Goal: Task Accomplishment & Management: Manage account settings

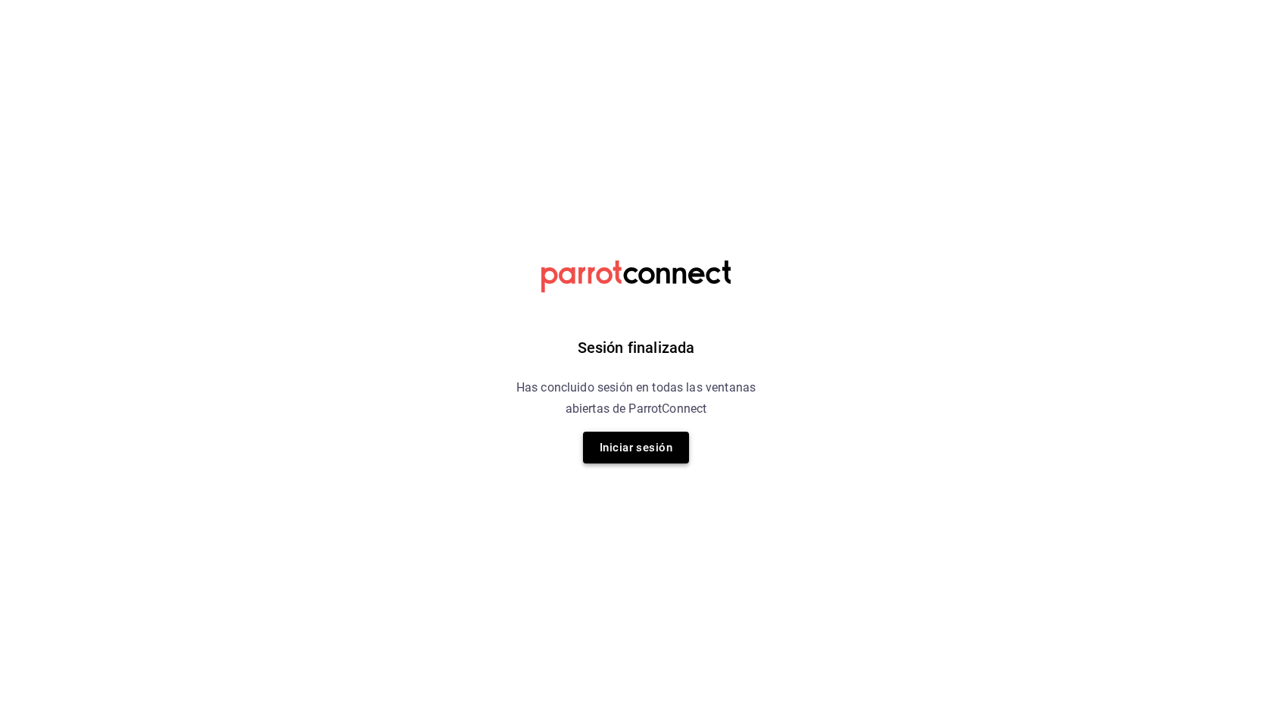
click at [606, 453] on button "Iniciar sesión" at bounding box center [636, 448] width 106 height 32
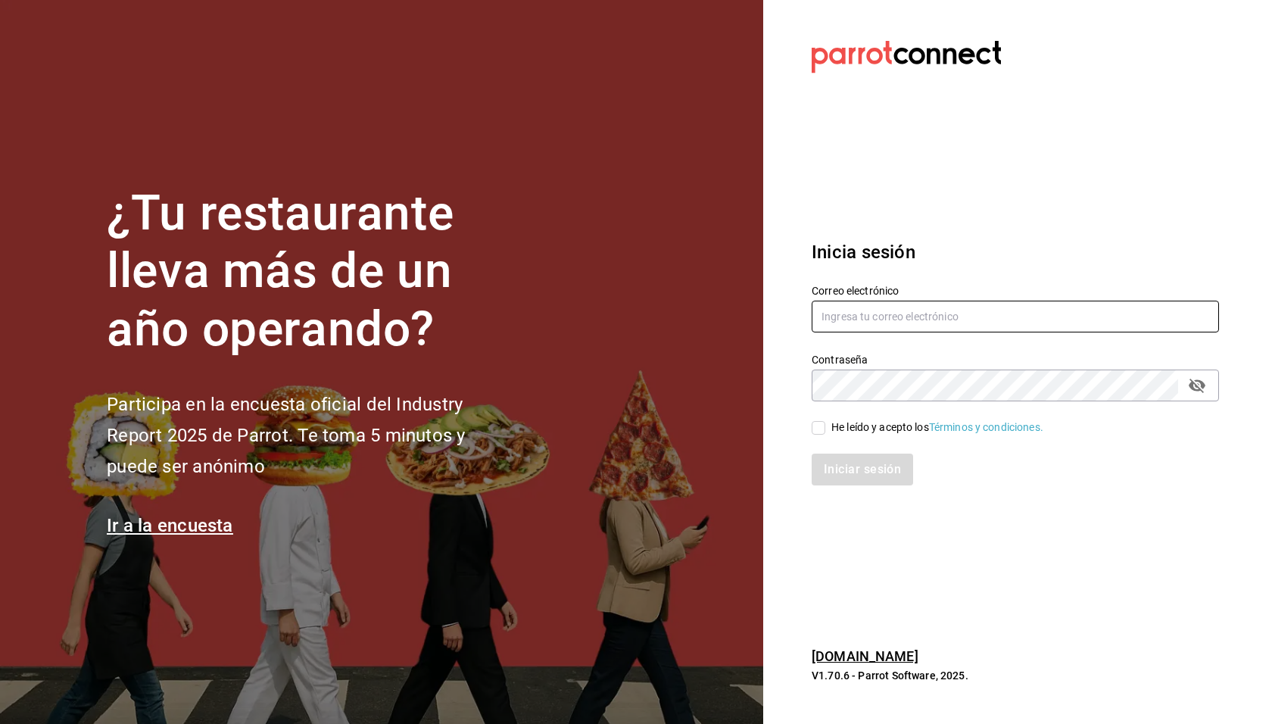
type input "[EMAIL_ADDRESS][DOMAIN_NAME]"
click at [865, 422] on div "He leído y acepto los Términos y condiciones." at bounding box center [937, 427] width 212 height 16
click at [825, 422] on input "He leído y acepto los Términos y condiciones." at bounding box center [819, 428] width 14 height 14
checkbox input "true"
click at [867, 461] on button "Iniciar sesión" at bounding box center [863, 470] width 103 height 32
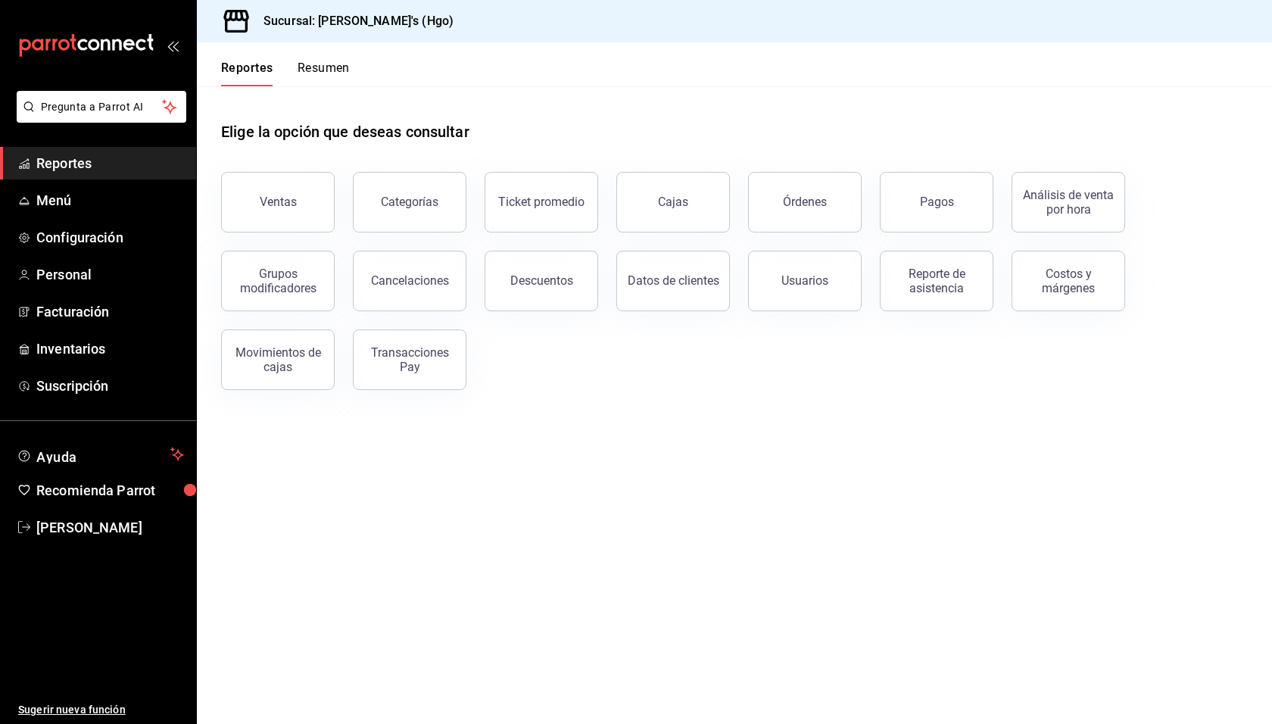
click at [936, 145] on div "Elige la opción que deseas consultar" at bounding box center [734, 119] width 1027 height 67
click at [808, 200] on div "Órdenes" at bounding box center [805, 202] width 44 height 14
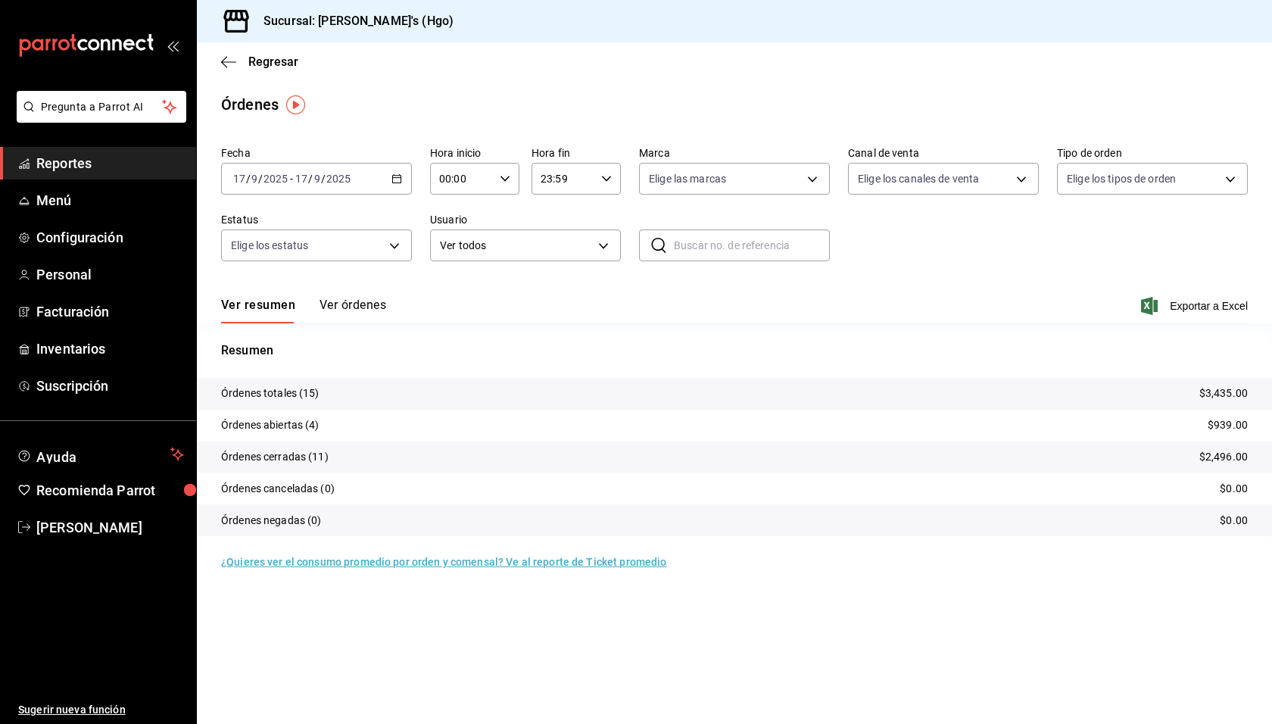
click at [398, 308] on div "Ver resumen Ver órdenes Exportar a Excel" at bounding box center [734, 301] width 1027 height 44
click at [352, 307] on button "Ver órdenes" at bounding box center [353, 311] width 67 height 26
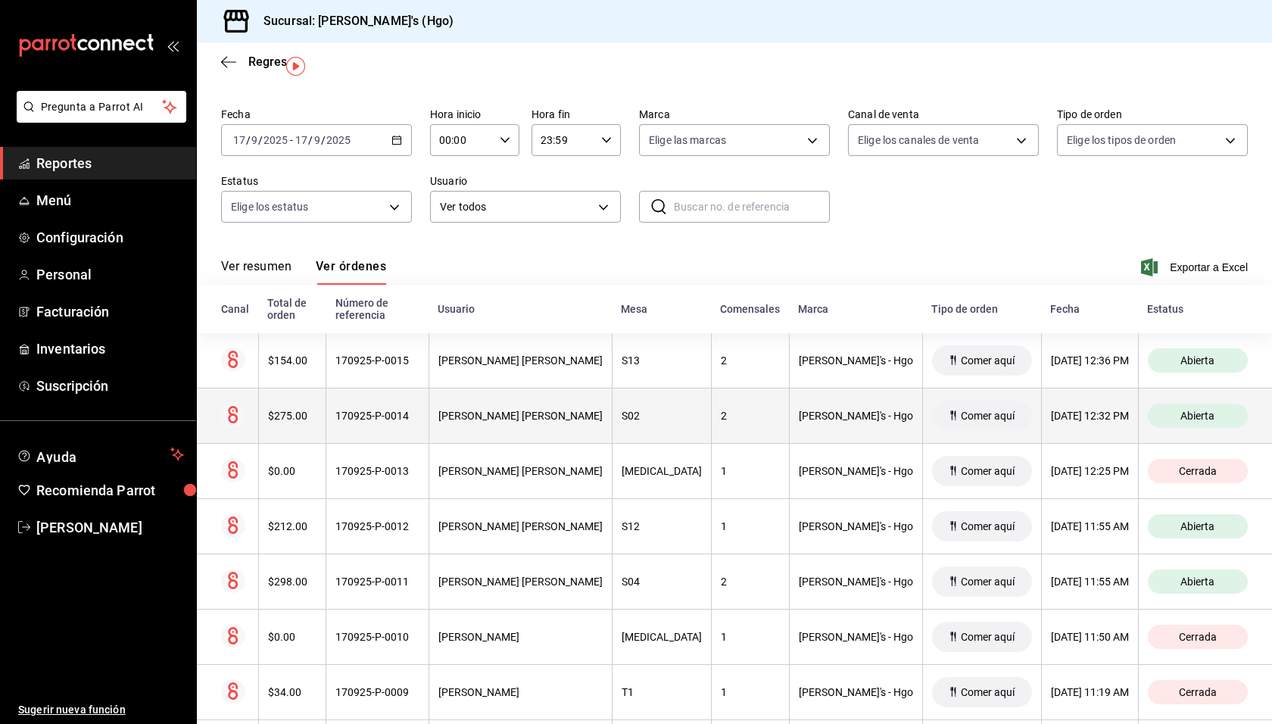
scroll to position [48, 0]
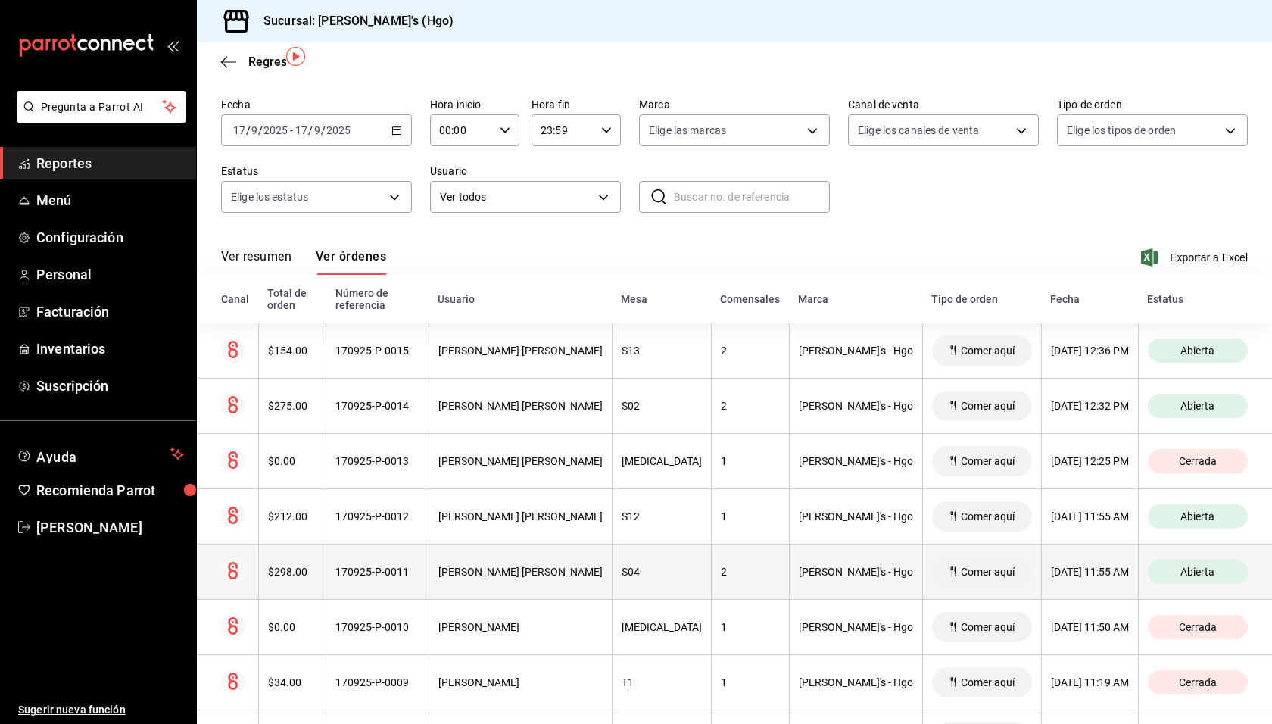
click at [809, 566] on div "[PERSON_NAME]'s - Hgo" at bounding box center [856, 572] width 114 height 12
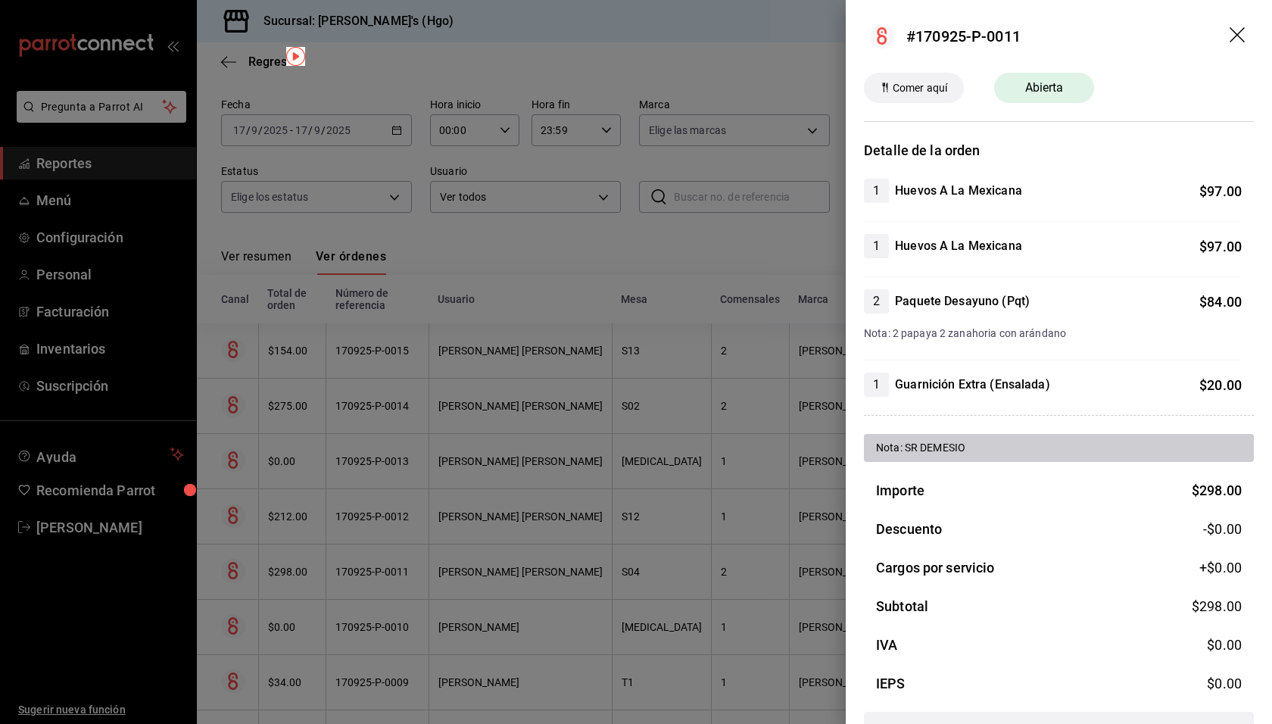
click at [1143, 27] on header "#170925-P-0011" at bounding box center [1059, 36] width 426 height 73
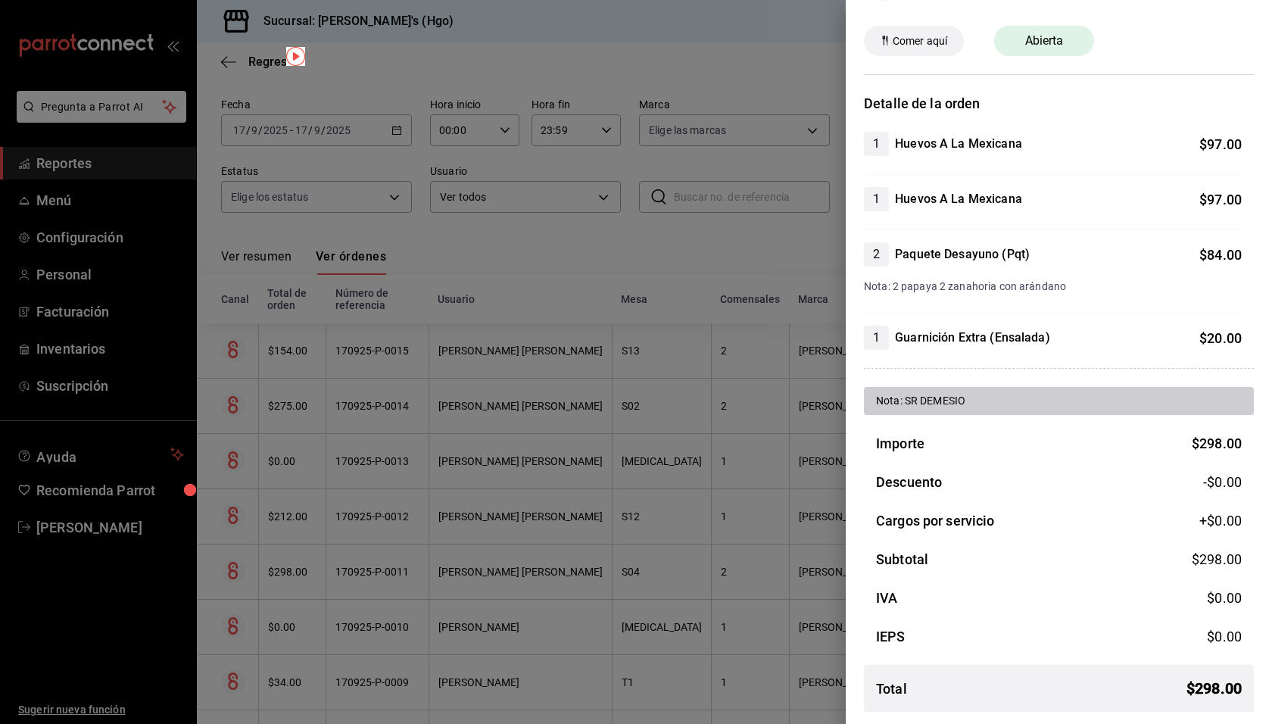
scroll to position [0, 0]
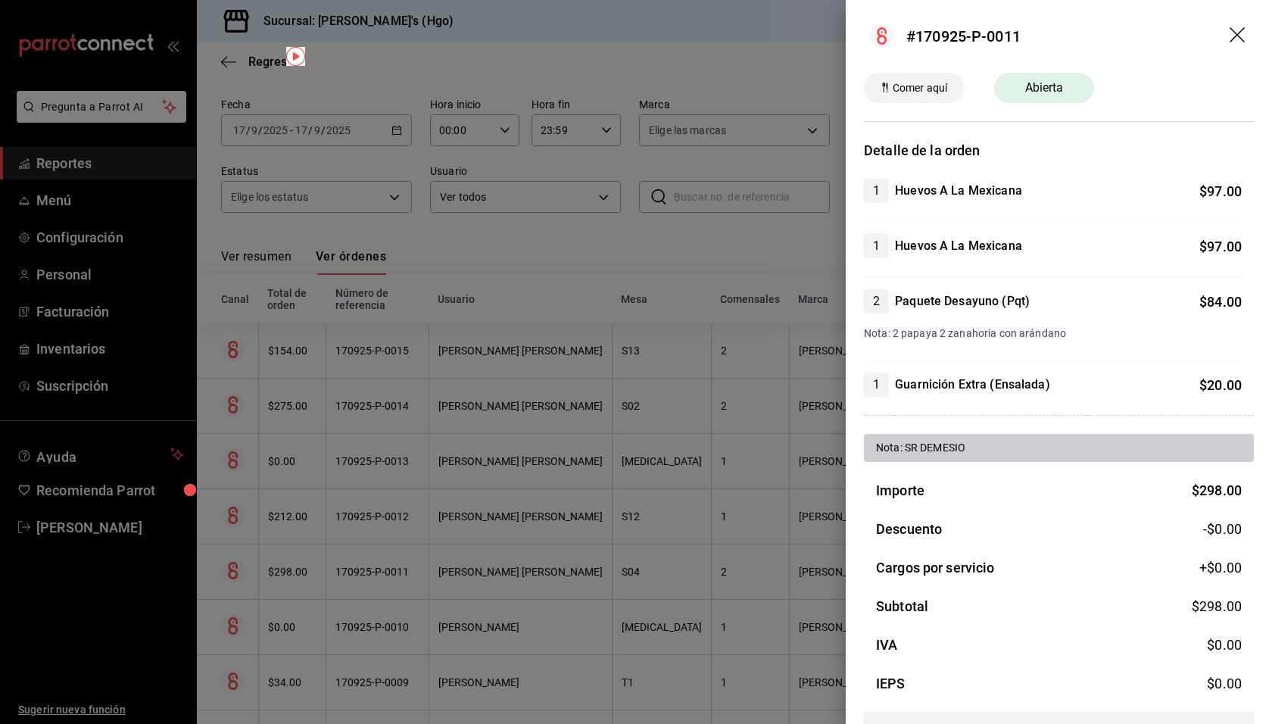
click at [1158, 95] on div "[PERSON_NAME] aquí Abierta" at bounding box center [1059, 88] width 390 height 30
click at [1101, 37] on header "#170925-P-0011" at bounding box center [1059, 36] width 426 height 73
click at [1073, 36] on header "#170925-P-0011" at bounding box center [1059, 36] width 426 height 73
click at [1230, 35] on icon "drag" at bounding box center [1237, 34] width 15 height 15
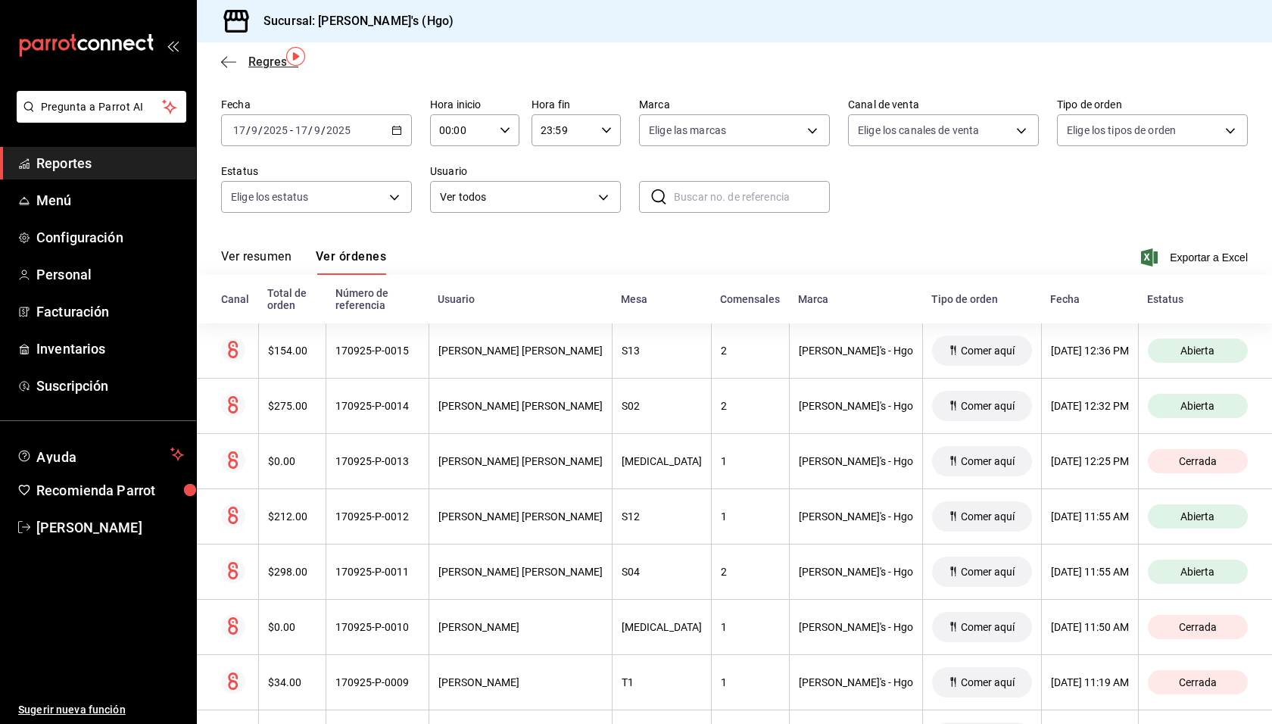
click at [251, 63] on span "Regresar" at bounding box center [273, 62] width 50 height 14
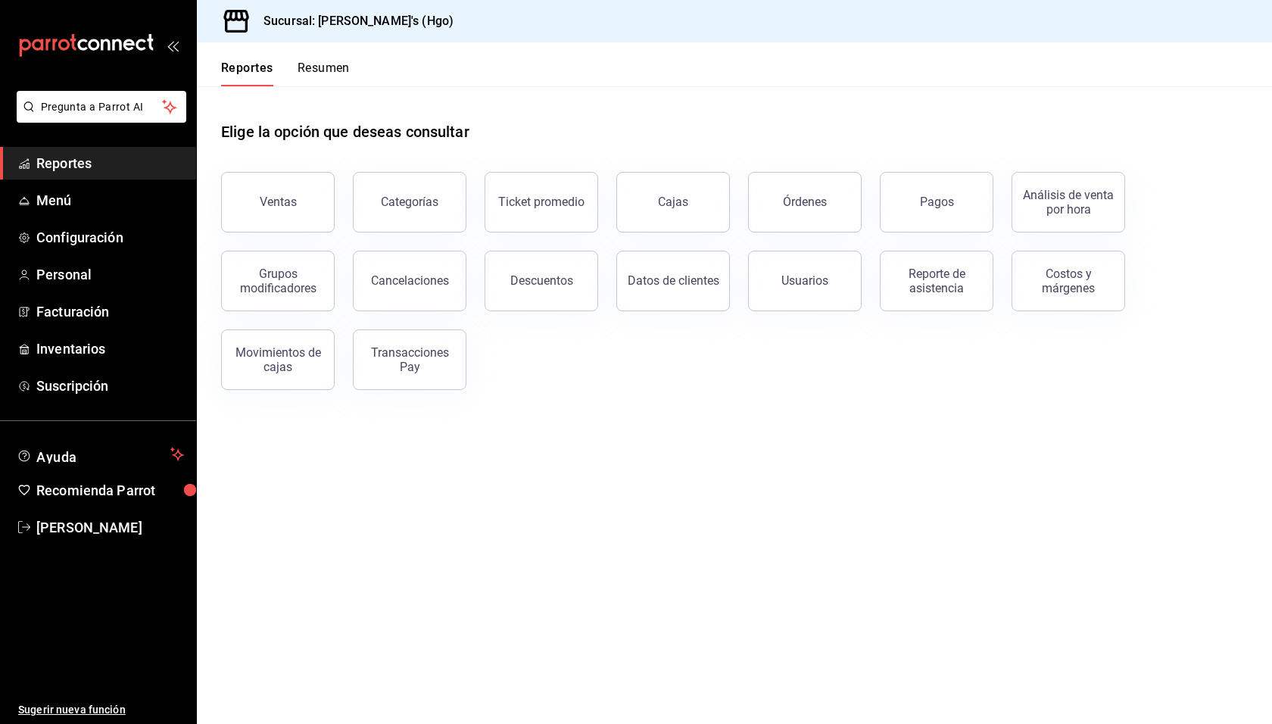
click at [572, 446] on main "Elige la opción que deseas consultar Ventas Categorías Ticket promedio Cajas Ór…" at bounding box center [734, 405] width 1075 height 638
click at [56, 161] on span "Reportes" at bounding box center [110, 163] width 148 height 20
click at [105, 492] on span "Recomienda Parrot" at bounding box center [110, 490] width 148 height 20
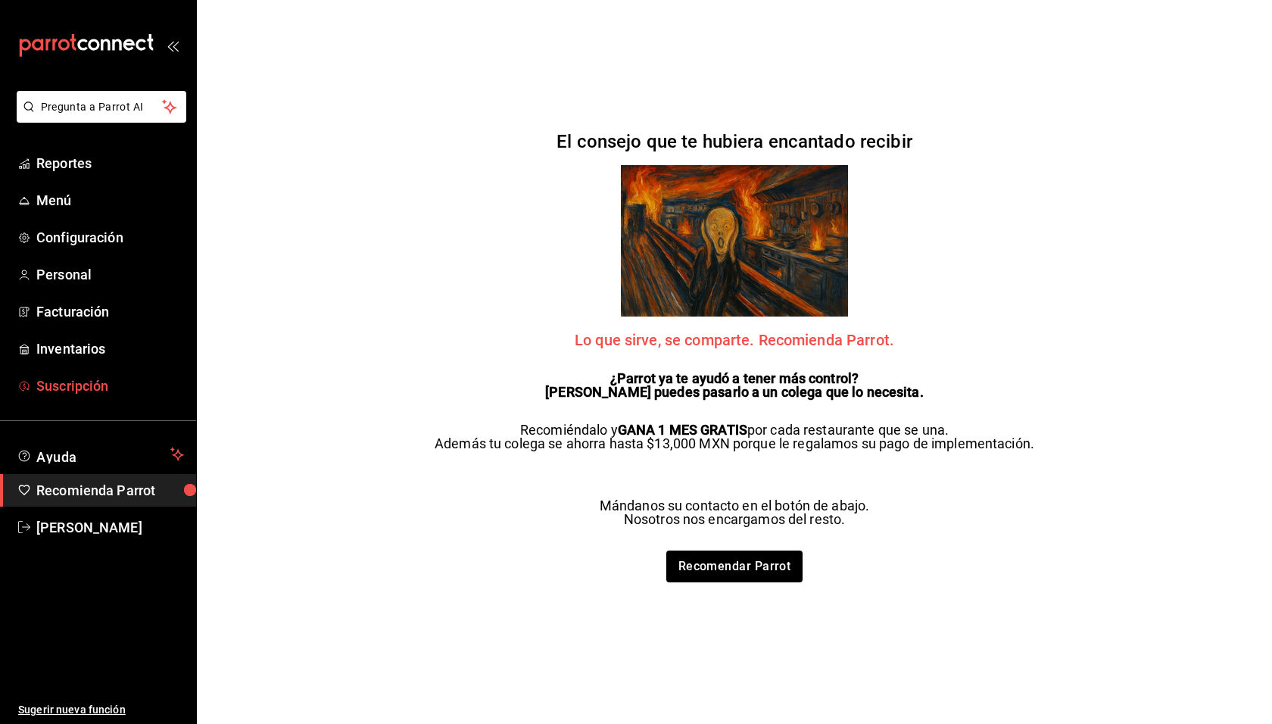
click at [75, 391] on span "Suscripción" at bounding box center [110, 386] width 148 height 20
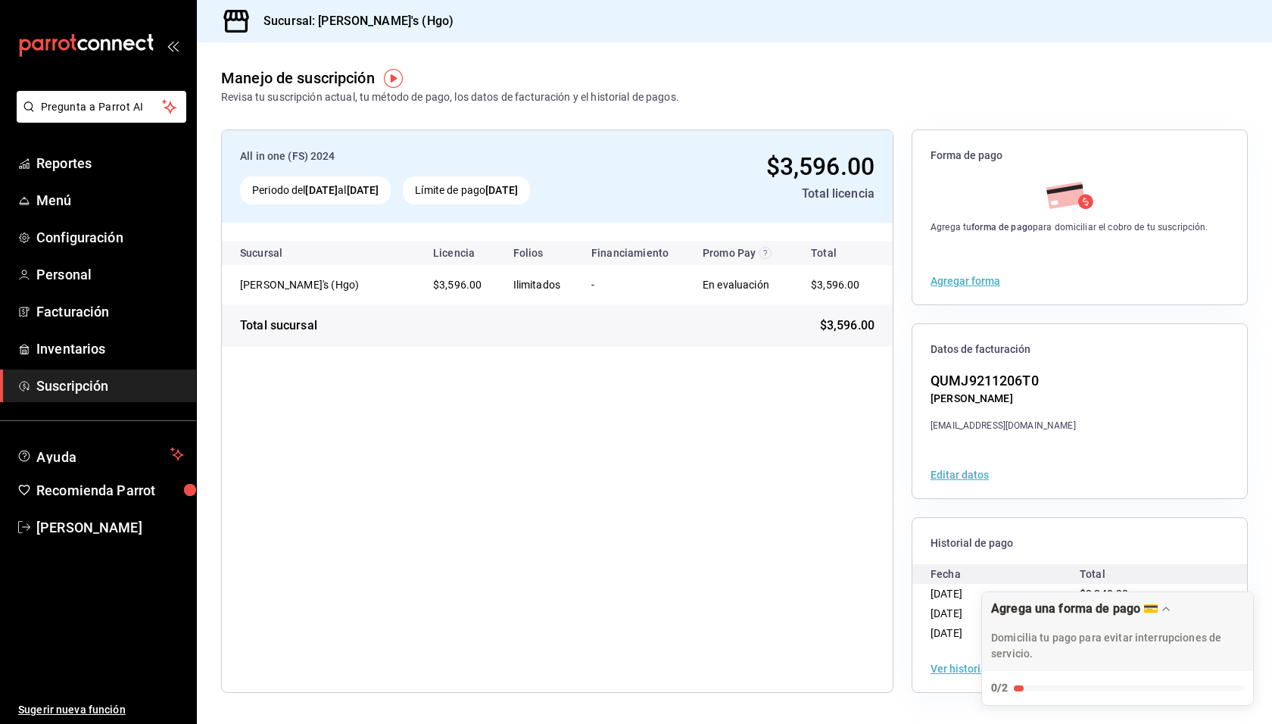
click at [640, 493] on div "All in one (FS) 2024 Periodo del [DATE] al [DATE] Límite de pago [DATE] $3,596.…" at bounding box center [557, 410] width 672 height 563
click at [98, 154] on span "Reportes" at bounding box center [110, 163] width 148 height 20
